Goal: Ask a question

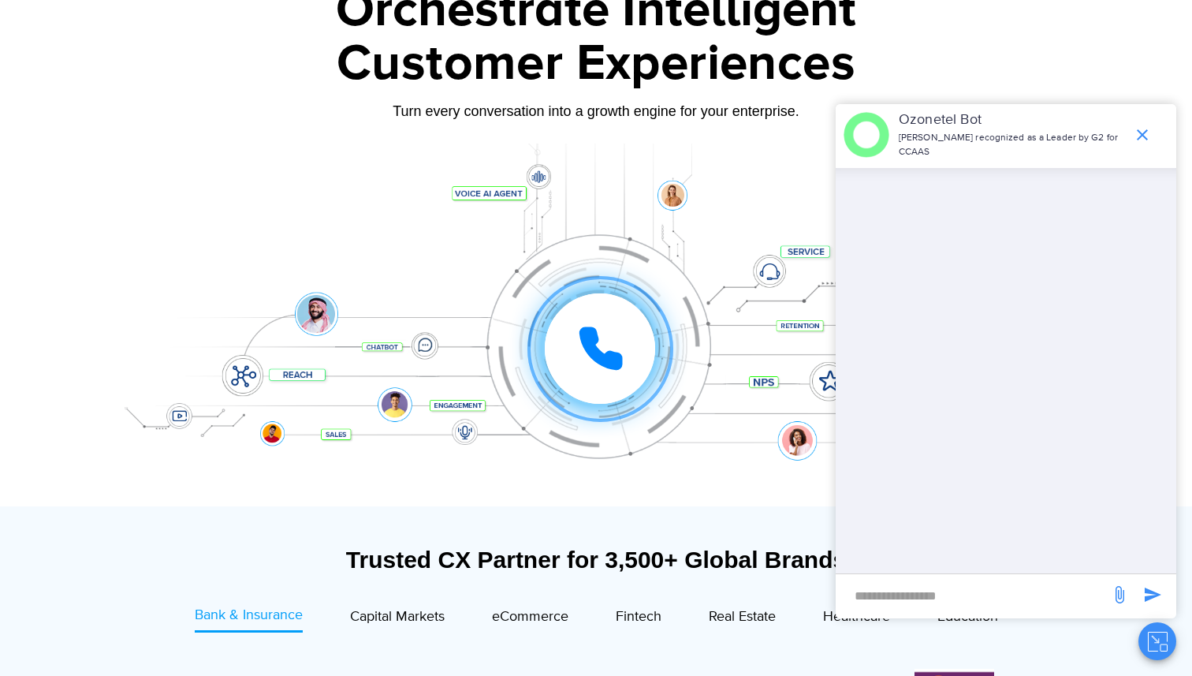
scroll to position [972, 0]
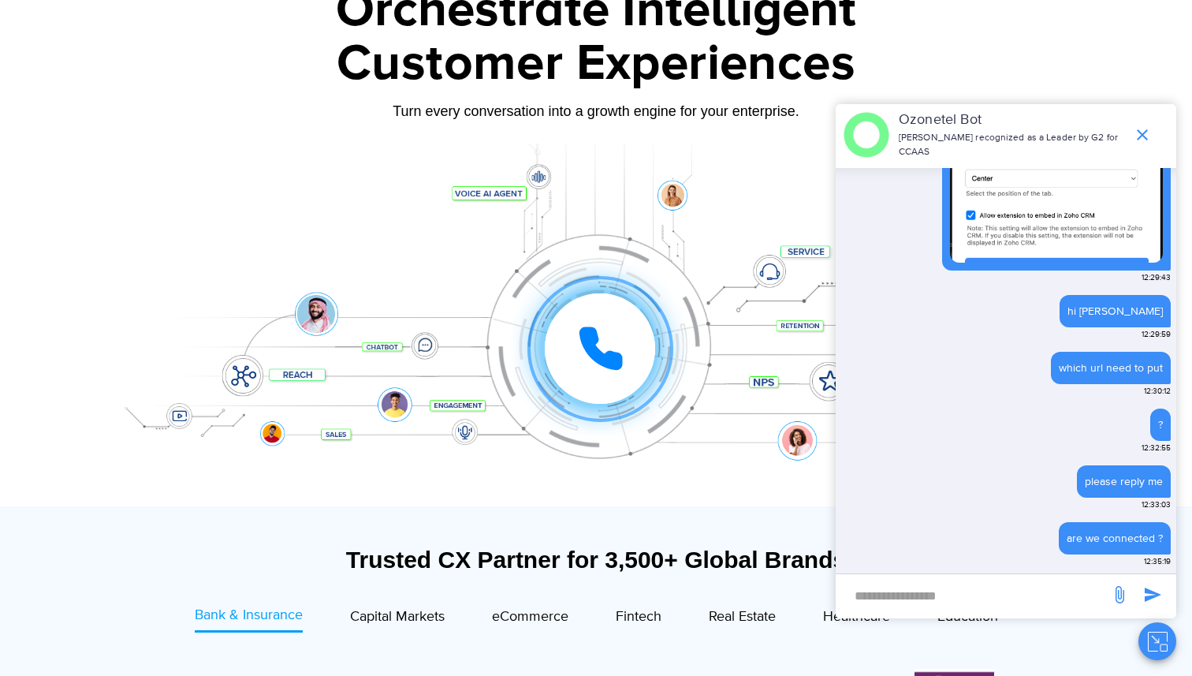
click at [979, 280] on div "12:29:43" at bounding box center [1056, 151] width 229 height 266
click at [1145, 135] on icon "end chat or minimize" at bounding box center [1142, 134] width 19 height 19
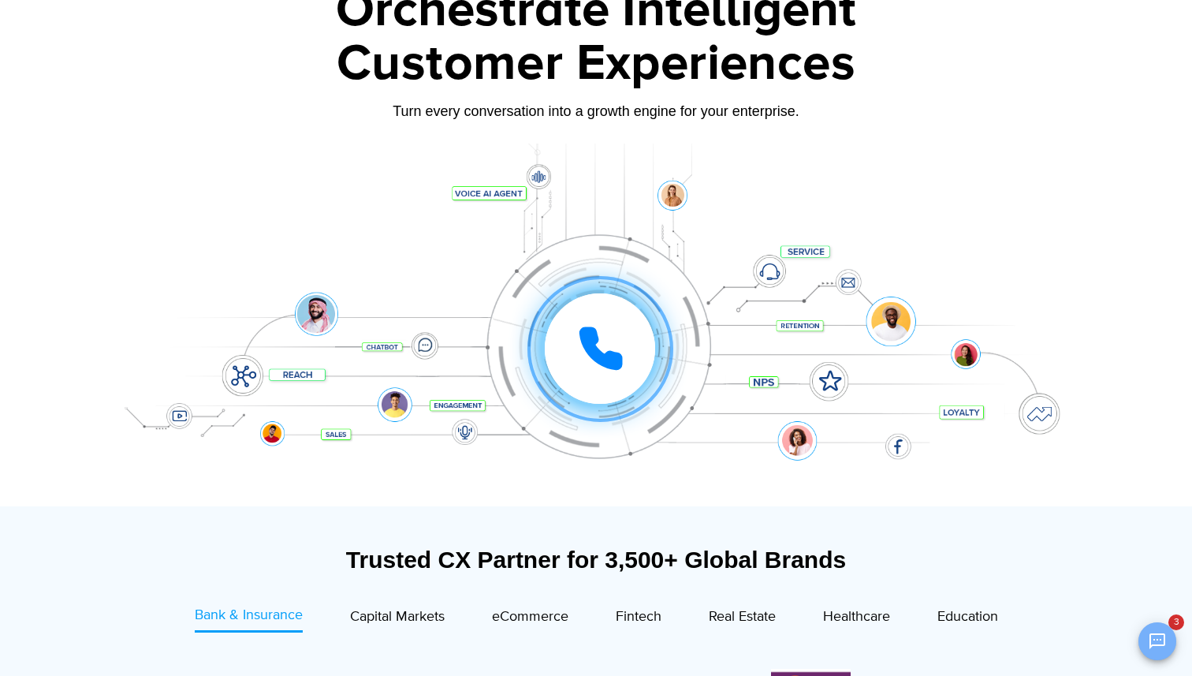
click at [1150, 643] on icon "Open chat" at bounding box center [1158, 641] width 16 height 16
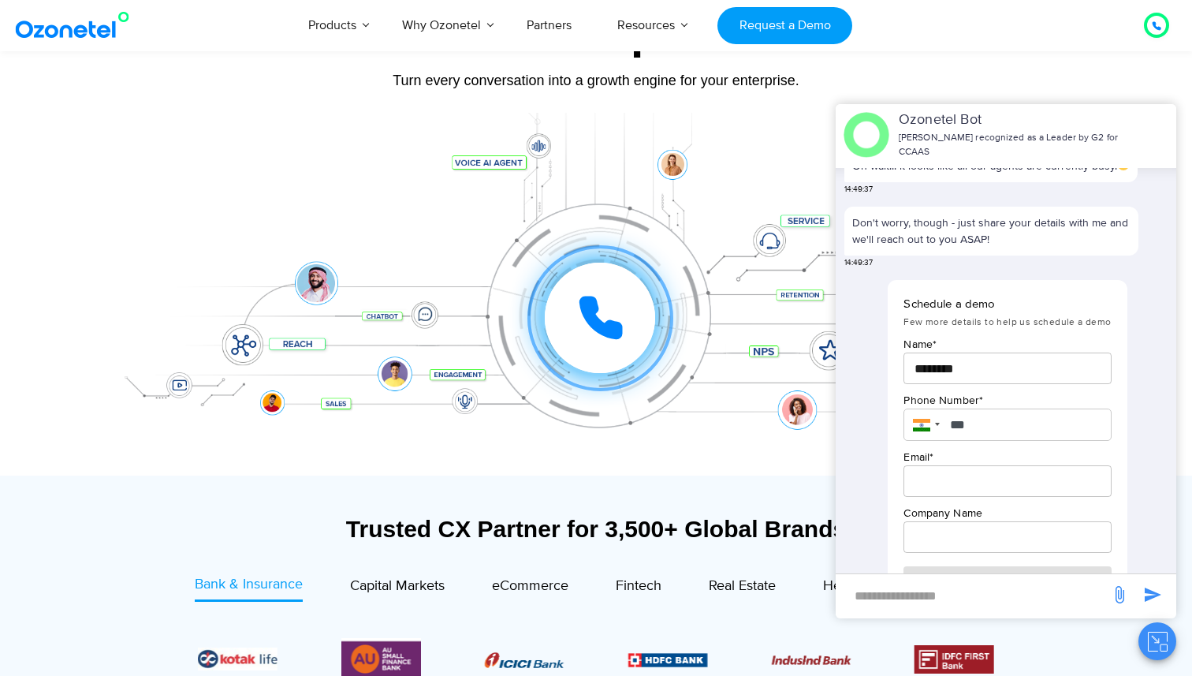
scroll to position [1430, 0]
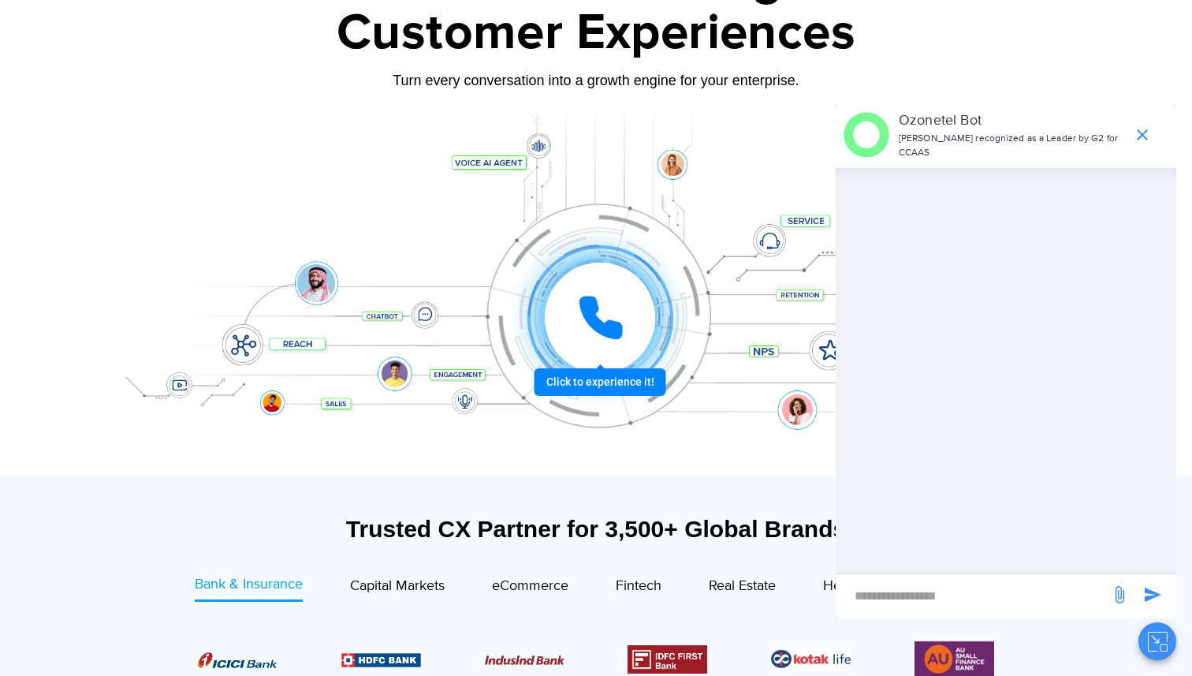
scroll to position [1590, 0]
